Goal: Navigation & Orientation: Find specific page/section

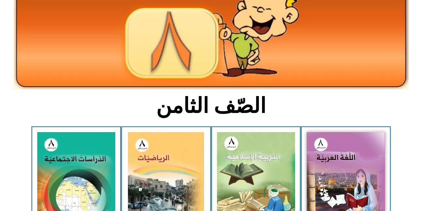
scroll to position [78, 0]
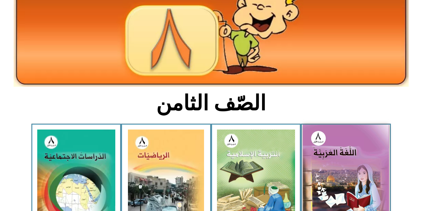
click at [340, 175] on img at bounding box center [346, 177] width 86 height 106
click at [363, 173] on img at bounding box center [346, 177] width 86 height 106
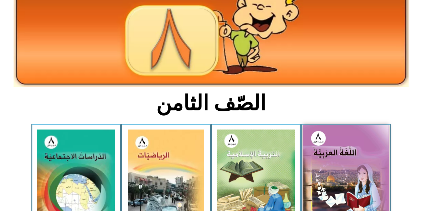
click at [363, 173] on img at bounding box center [346, 177] width 86 height 106
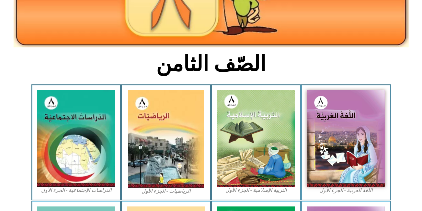
scroll to position [120, 0]
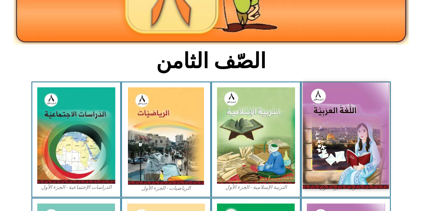
click at [360, 153] on img at bounding box center [346, 135] width 86 height 106
click at [369, 145] on img at bounding box center [346, 135] width 86 height 106
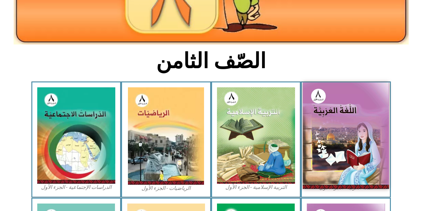
click at [369, 145] on img at bounding box center [346, 135] width 86 height 106
click at [343, 107] on img at bounding box center [346, 135] width 86 height 106
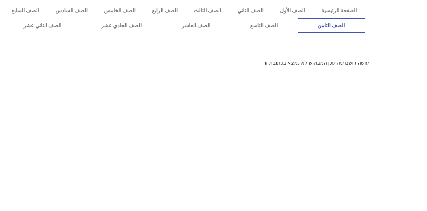
click at [298, 18] on link "الصف الثامن" at bounding box center [331, 25] width 67 height 15
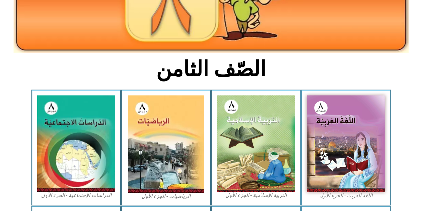
scroll to position [112, 0]
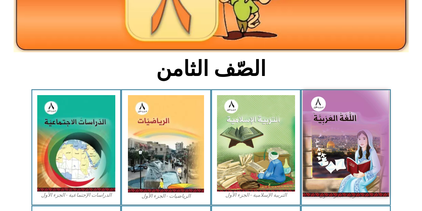
click at [357, 176] on img at bounding box center [346, 143] width 86 height 106
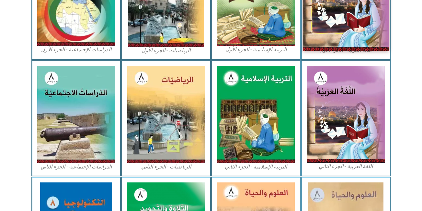
scroll to position [258, 0]
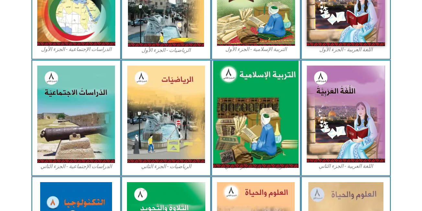
click at [259, 138] on img at bounding box center [256, 114] width 86 height 107
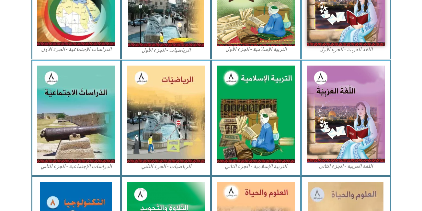
drag, startPoint x: 259, startPoint y: 138, endPoint x: 435, endPoint y: -19, distance: 235.7
click at [422, 0] on html "الصفحة الرئيسية الصف الأول الصف الثاني الصف الثالث الصف الرابع الصف الخامس الصف…" at bounding box center [211, 30] width 422 height 577
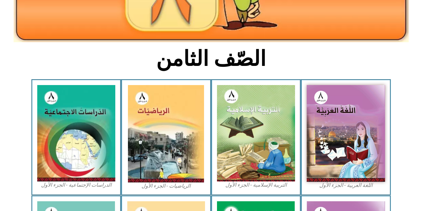
scroll to position [123, 0]
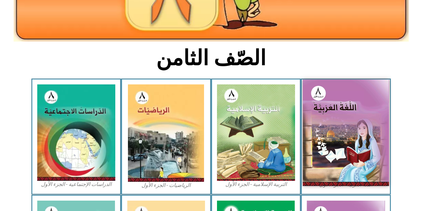
click at [340, 133] on img at bounding box center [346, 132] width 86 height 106
click at [353, 162] on img at bounding box center [346, 132] width 86 height 106
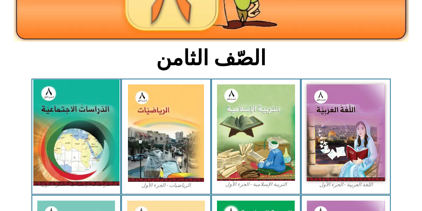
click at [78, 126] on img at bounding box center [76, 132] width 86 height 106
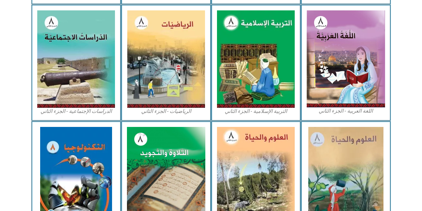
scroll to position [367, 0]
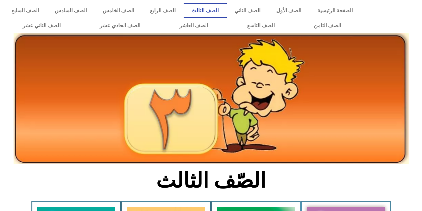
click at [249, 117] on img at bounding box center [211, 98] width 395 height 131
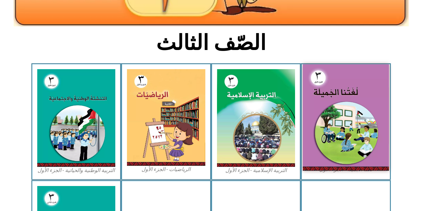
scroll to position [138, 0]
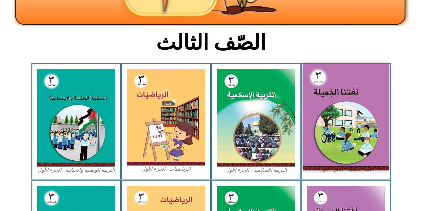
click at [330, 145] on img at bounding box center [346, 117] width 86 height 106
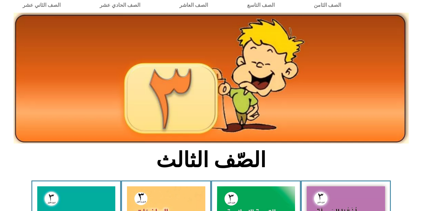
scroll to position [0, 0]
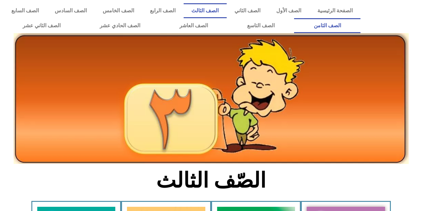
click at [294, 18] on link "الصف الثامن" at bounding box center [327, 25] width 66 height 15
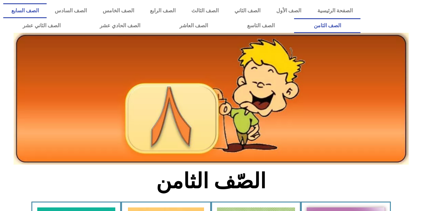
click at [47, 8] on link "الصف السابع" at bounding box center [24, 10] width 43 height 15
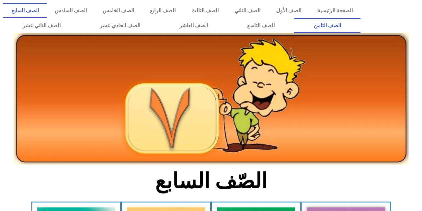
click at [294, 18] on link "الصف الثامن" at bounding box center [327, 25] width 66 height 15
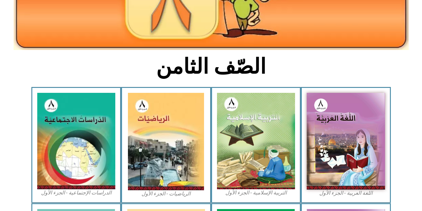
scroll to position [138, 0]
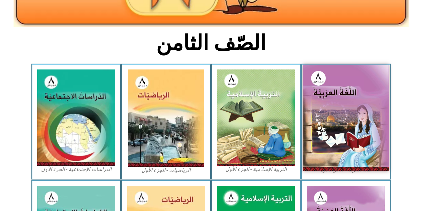
click at [345, 130] on img at bounding box center [346, 117] width 86 height 106
click at [340, 130] on img at bounding box center [346, 117] width 86 height 106
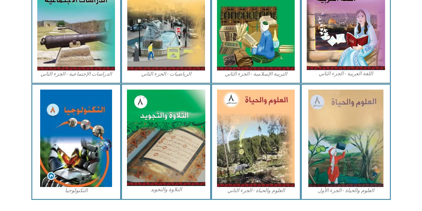
scroll to position [0, 0]
